Goal: Information Seeking & Learning: Compare options

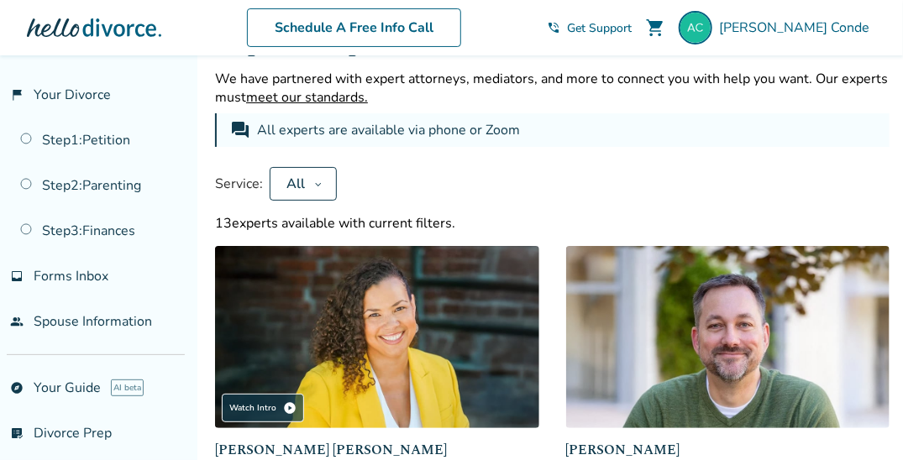
scroll to position [84, 0]
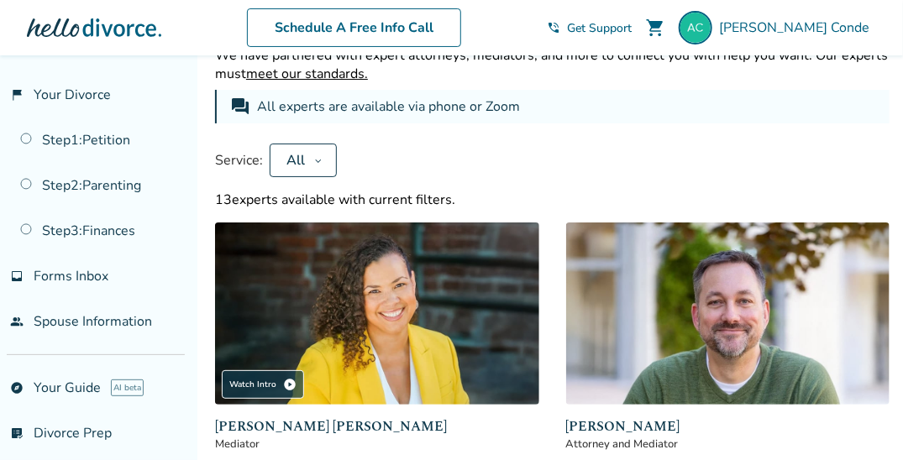
click at [314, 163] on icon at bounding box center [318, 160] width 8 height 13
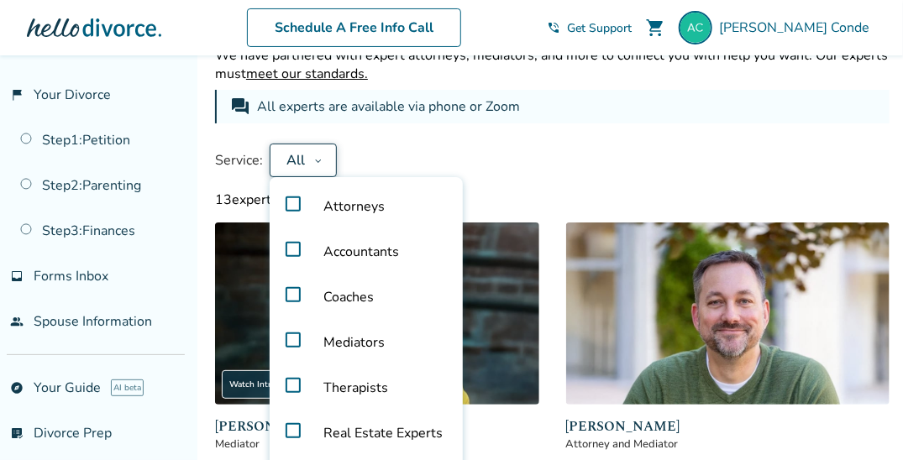
click at [291, 334] on label "Mediators" at bounding box center [366, 342] width 180 height 45
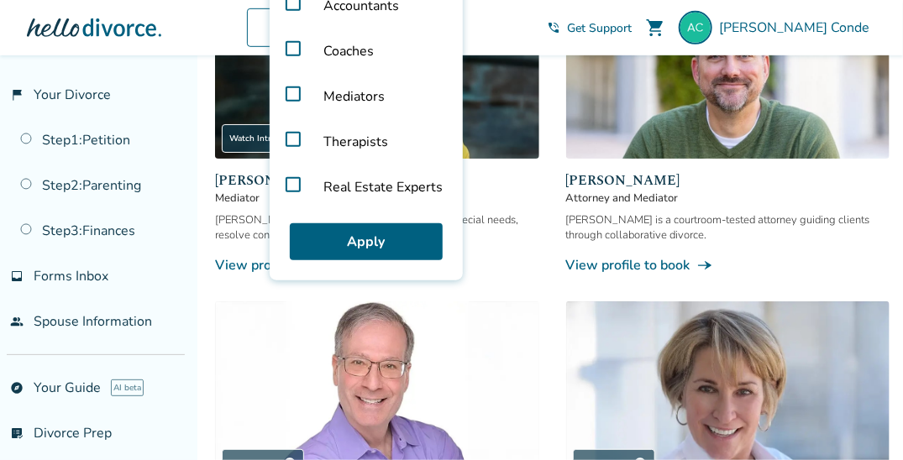
scroll to position [336, 0]
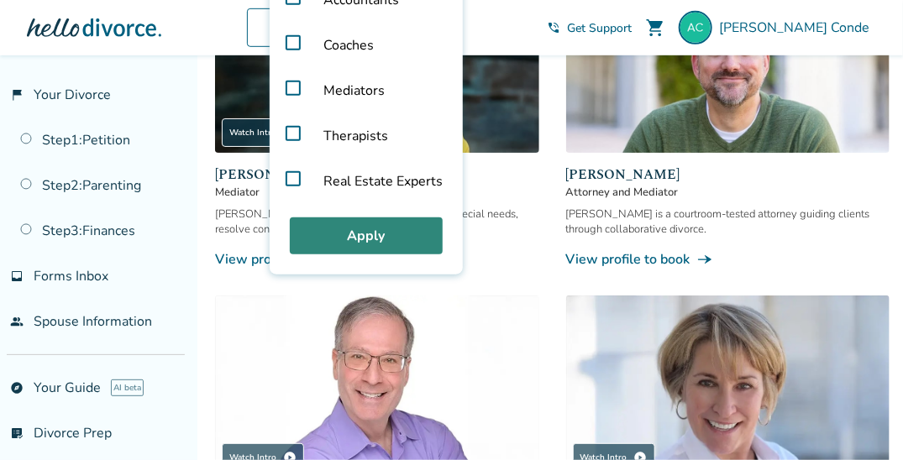
click at [375, 240] on button "Apply" at bounding box center [366, 235] width 153 height 37
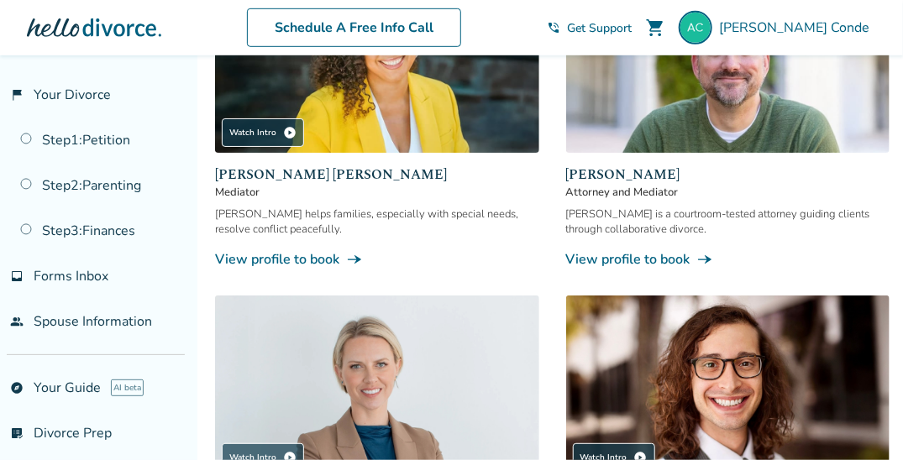
click at [632, 256] on link "View profile to book line_end_arrow_notch" at bounding box center [728, 259] width 324 height 18
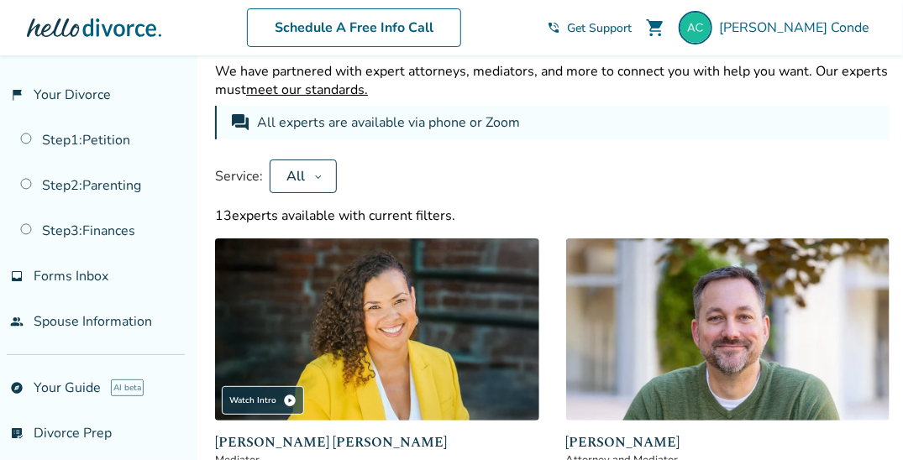
scroll to position [84, 0]
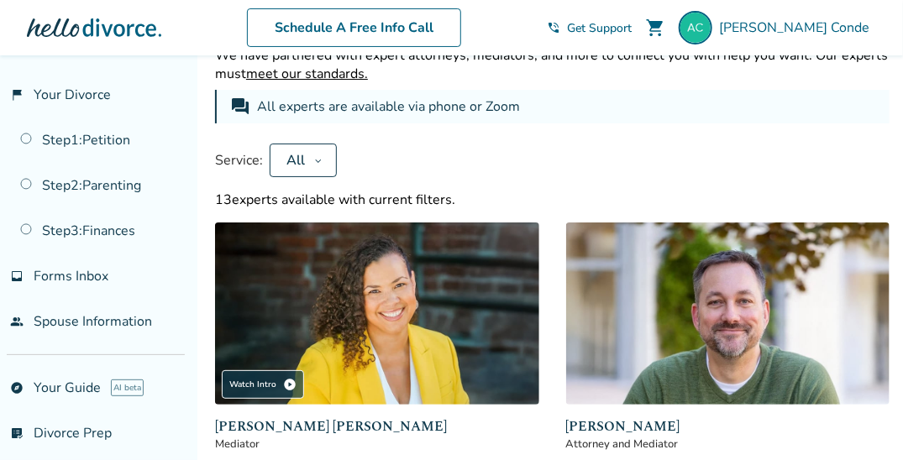
click at [316, 158] on icon at bounding box center [318, 160] width 8 height 13
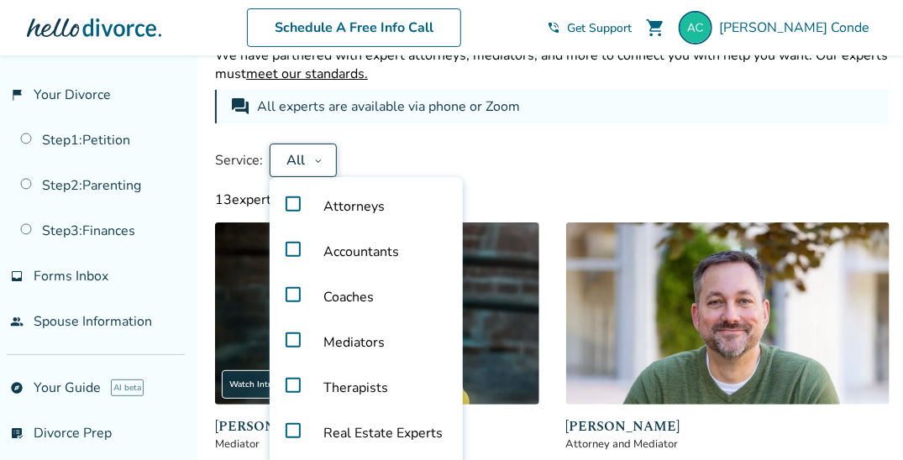
click at [290, 334] on label "Mediators" at bounding box center [366, 342] width 180 height 45
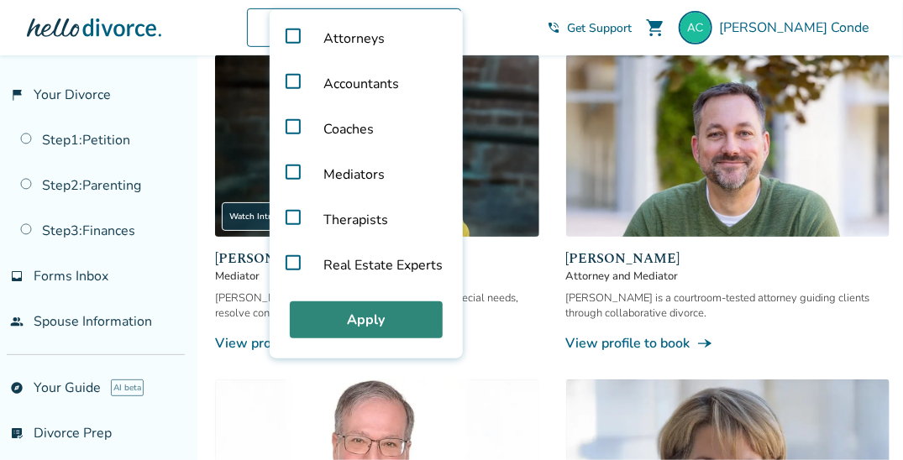
click at [370, 313] on button "Apply" at bounding box center [366, 319] width 153 height 37
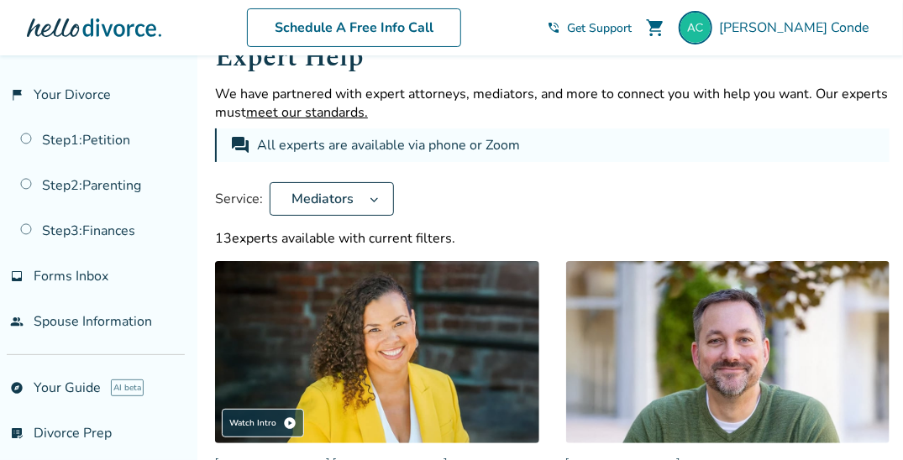
scroll to position [0, 0]
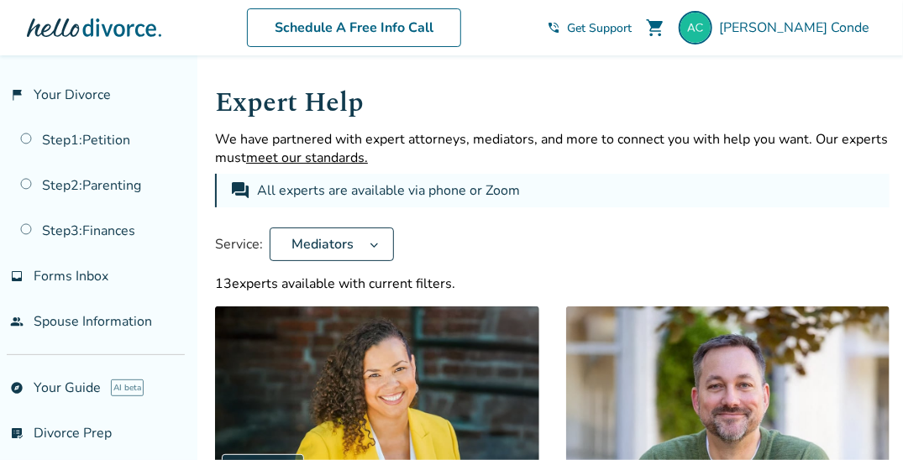
click at [490, 243] on div "Service: Mediators" at bounding box center [552, 245] width 674 height 34
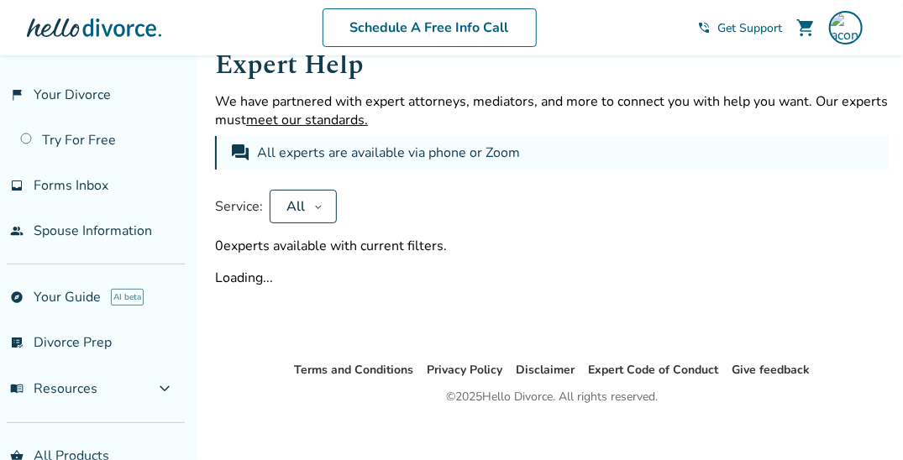
scroll to position [55, 0]
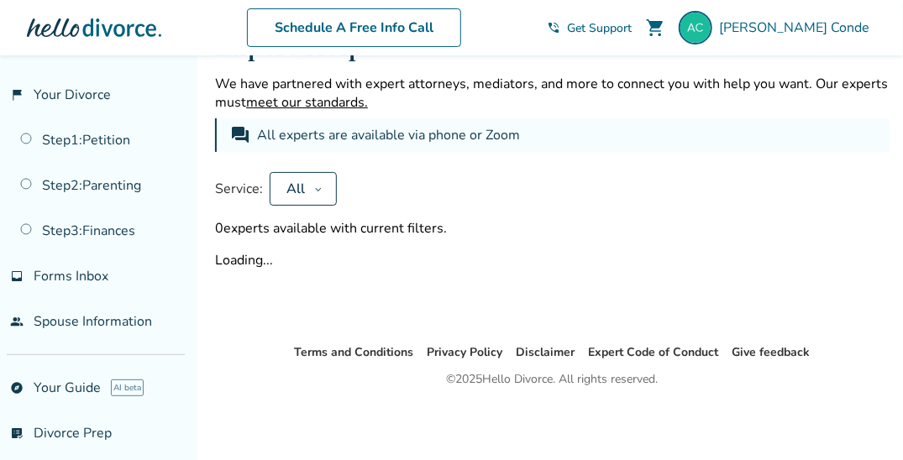
click at [320, 190] on icon at bounding box center [318, 188] width 8 height 13
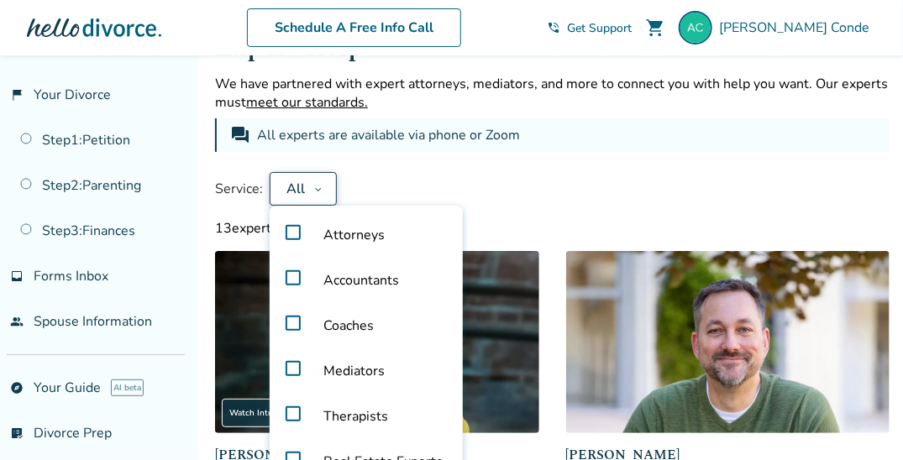
click at [291, 367] on label "Mediators" at bounding box center [366, 370] width 180 height 45
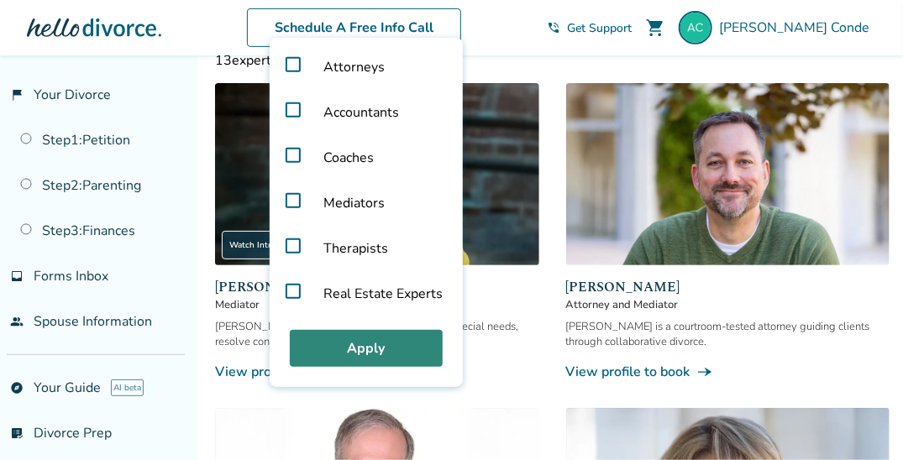
click at [354, 346] on button "Apply" at bounding box center [366, 348] width 153 height 37
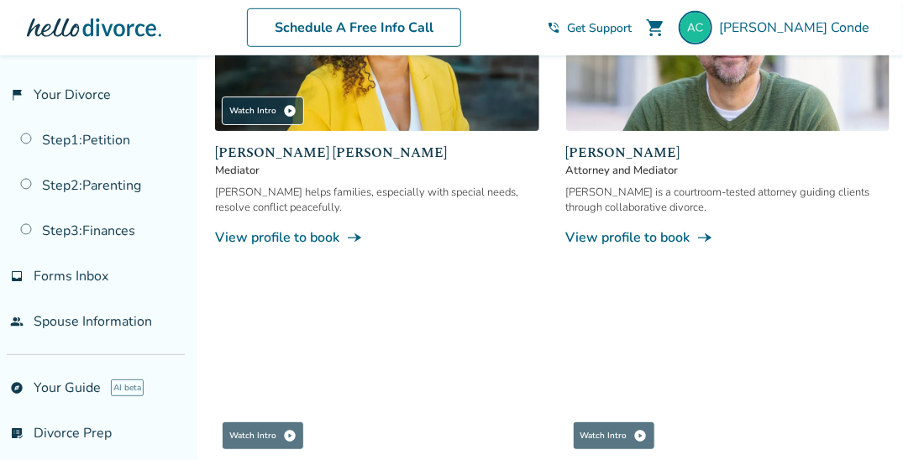
scroll to position [526, 0]
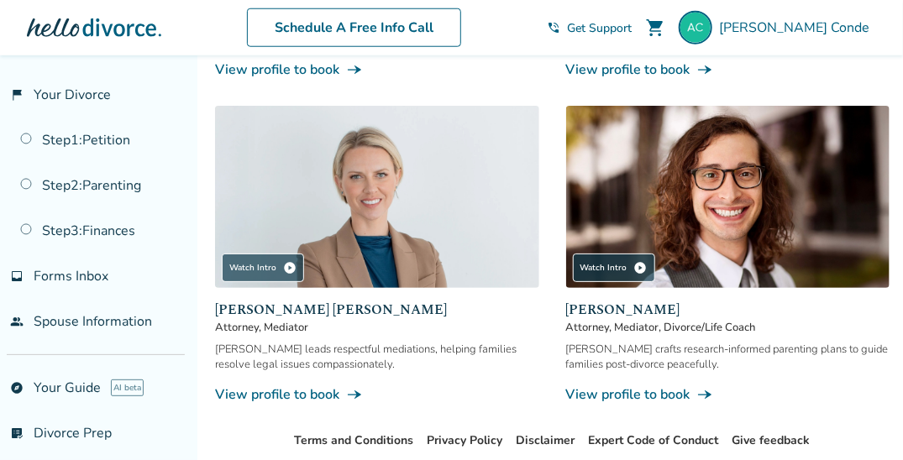
click at [317, 393] on link "View profile to book line_end_arrow_notch" at bounding box center [377, 394] width 324 height 18
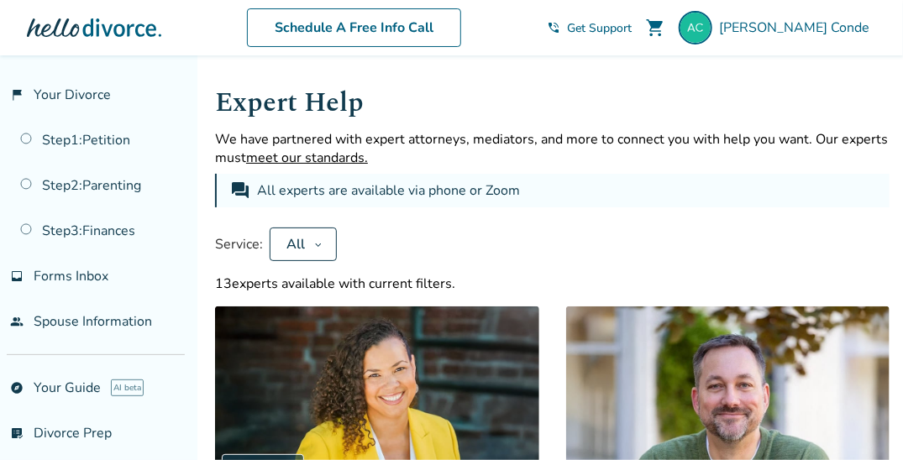
scroll to position [55, 0]
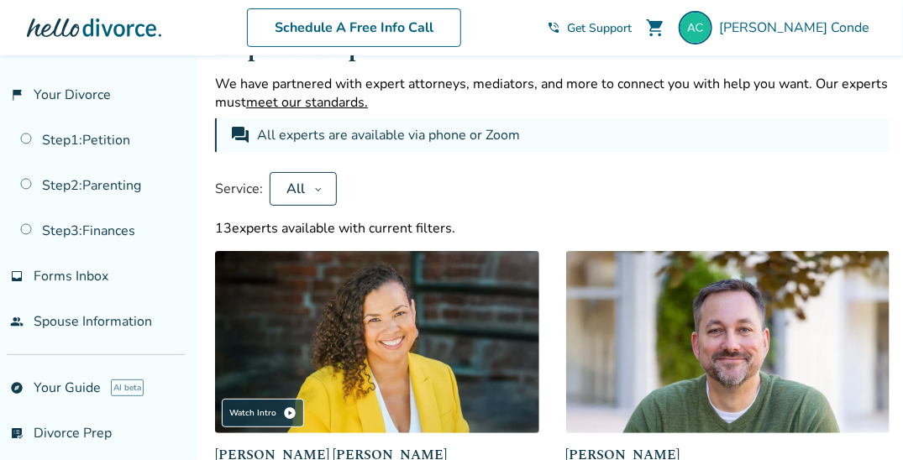
click at [317, 185] on icon at bounding box center [318, 188] width 8 height 13
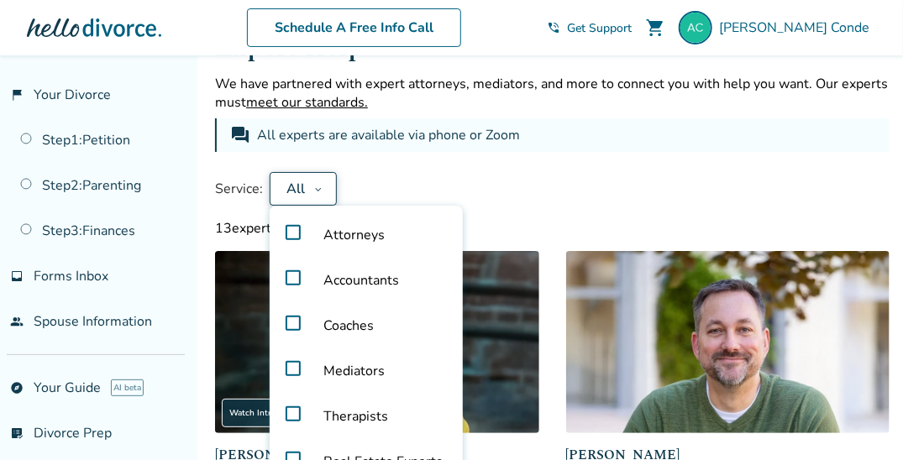
click at [294, 366] on label "Mediators" at bounding box center [366, 370] width 180 height 45
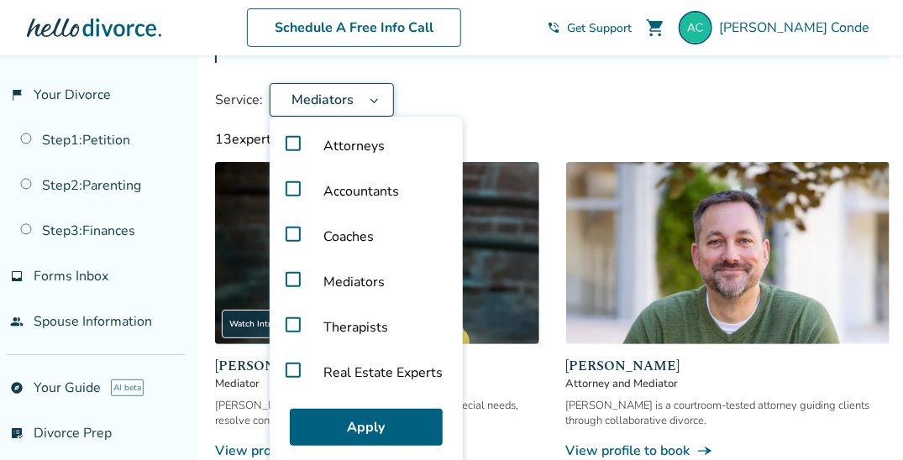
scroll to position [307, 0]
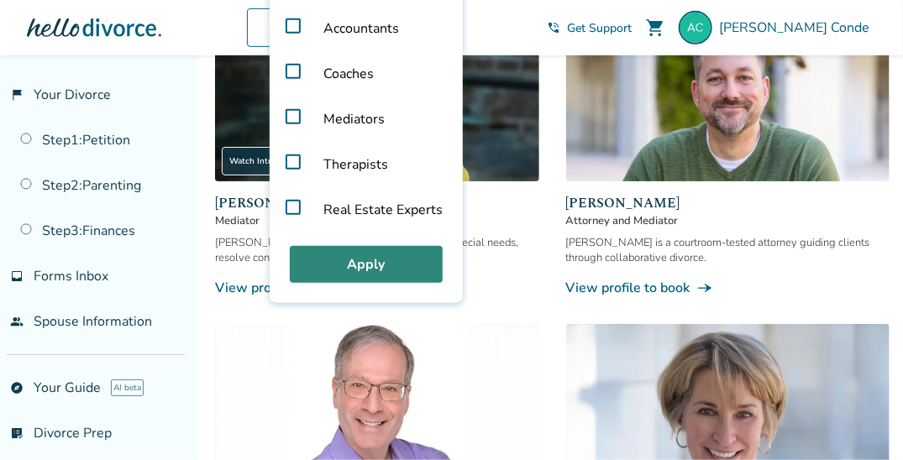
click at [360, 259] on button "Apply" at bounding box center [366, 264] width 153 height 37
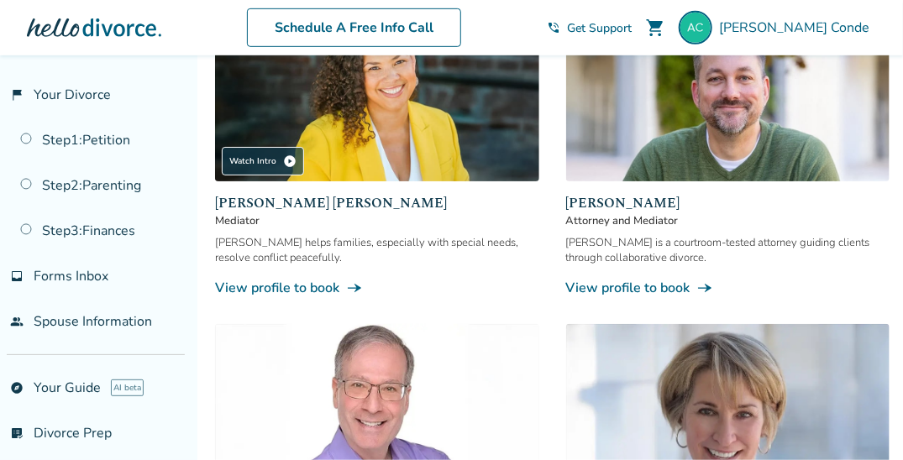
click at [278, 286] on link "View profile to book line_end_arrow_notch" at bounding box center [377, 288] width 324 height 18
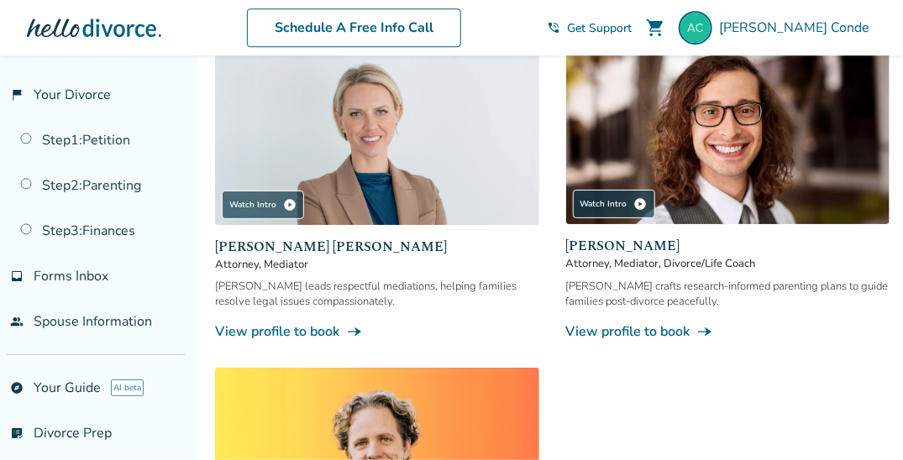
scroll to position [1483, 0]
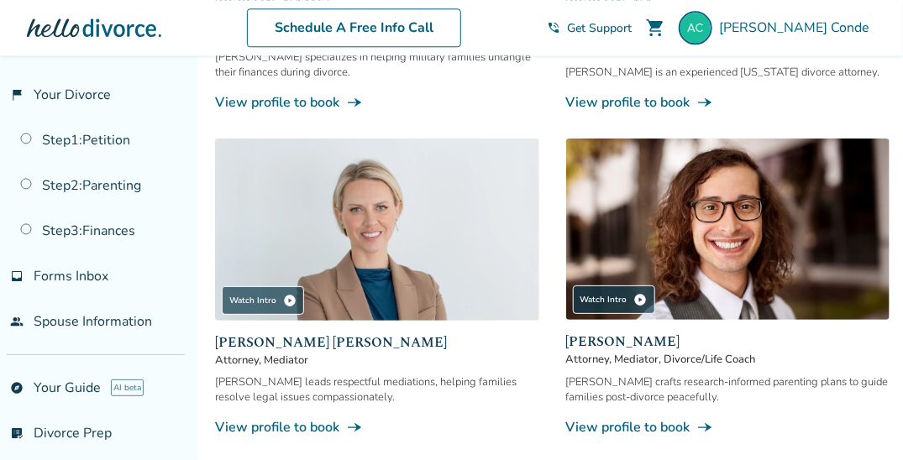
click at [619, 425] on link "View profile to book line_end_arrow_notch" at bounding box center [728, 427] width 324 height 18
